Goal: Transaction & Acquisition: Purchase product/service

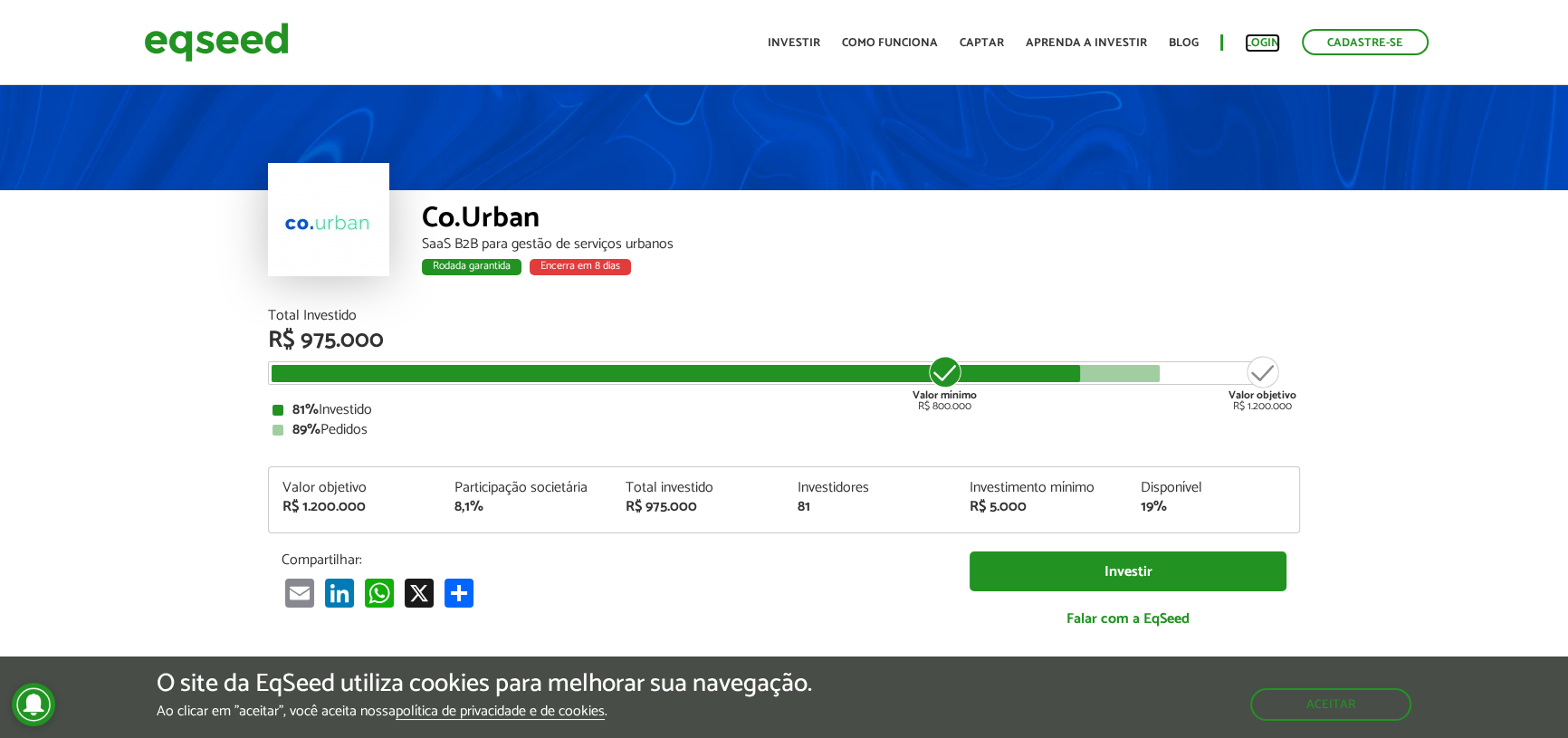
click at [1254, 38] on link "Login" at bounding box center [1262, 43] width 36 height 12
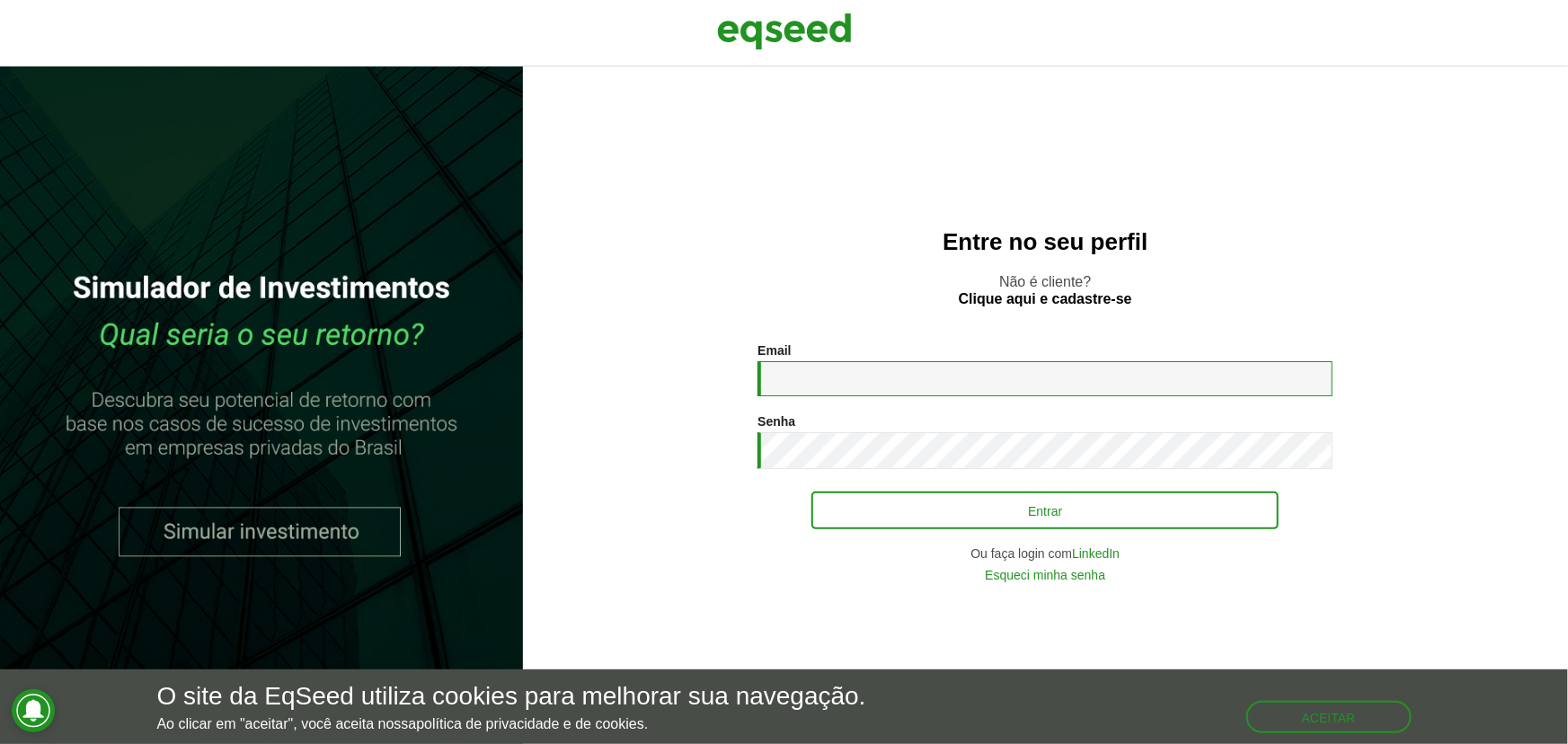
type input "**********"
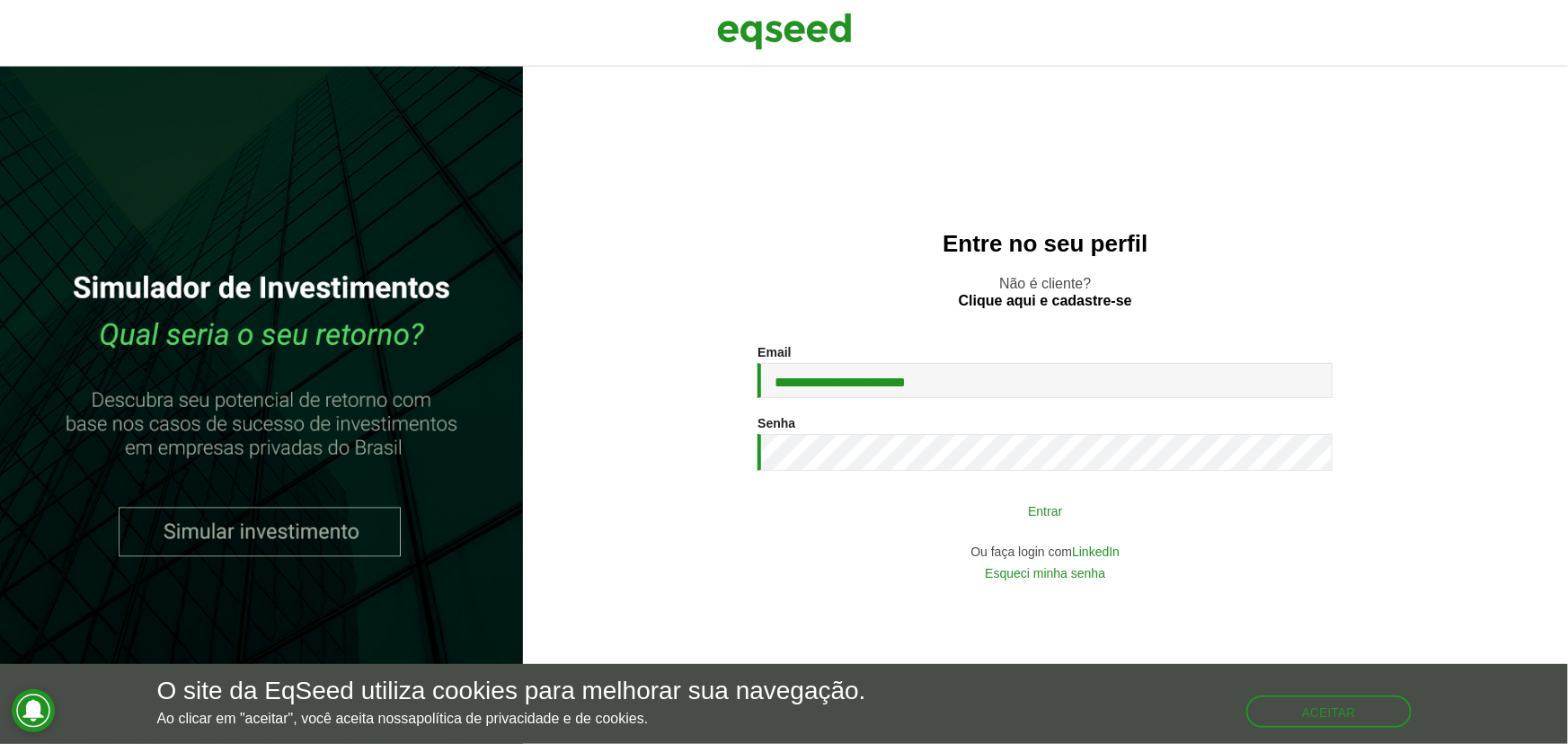
click at [888, 498] on button "Entrar" at bounding box center [1045, 511] width 467 height 35
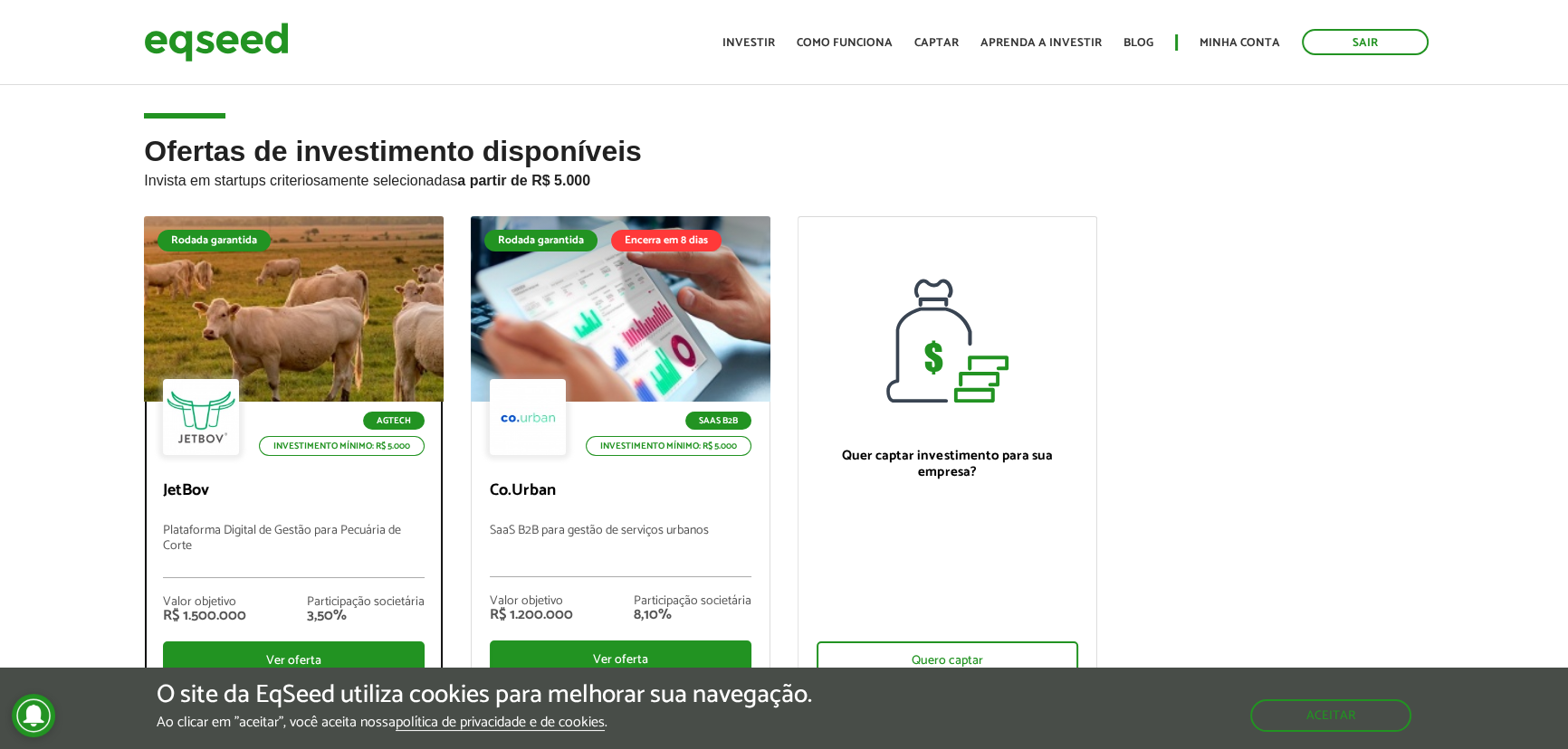
click at [373, 351] on div at bounding box center [294, 309] width 359 height 223
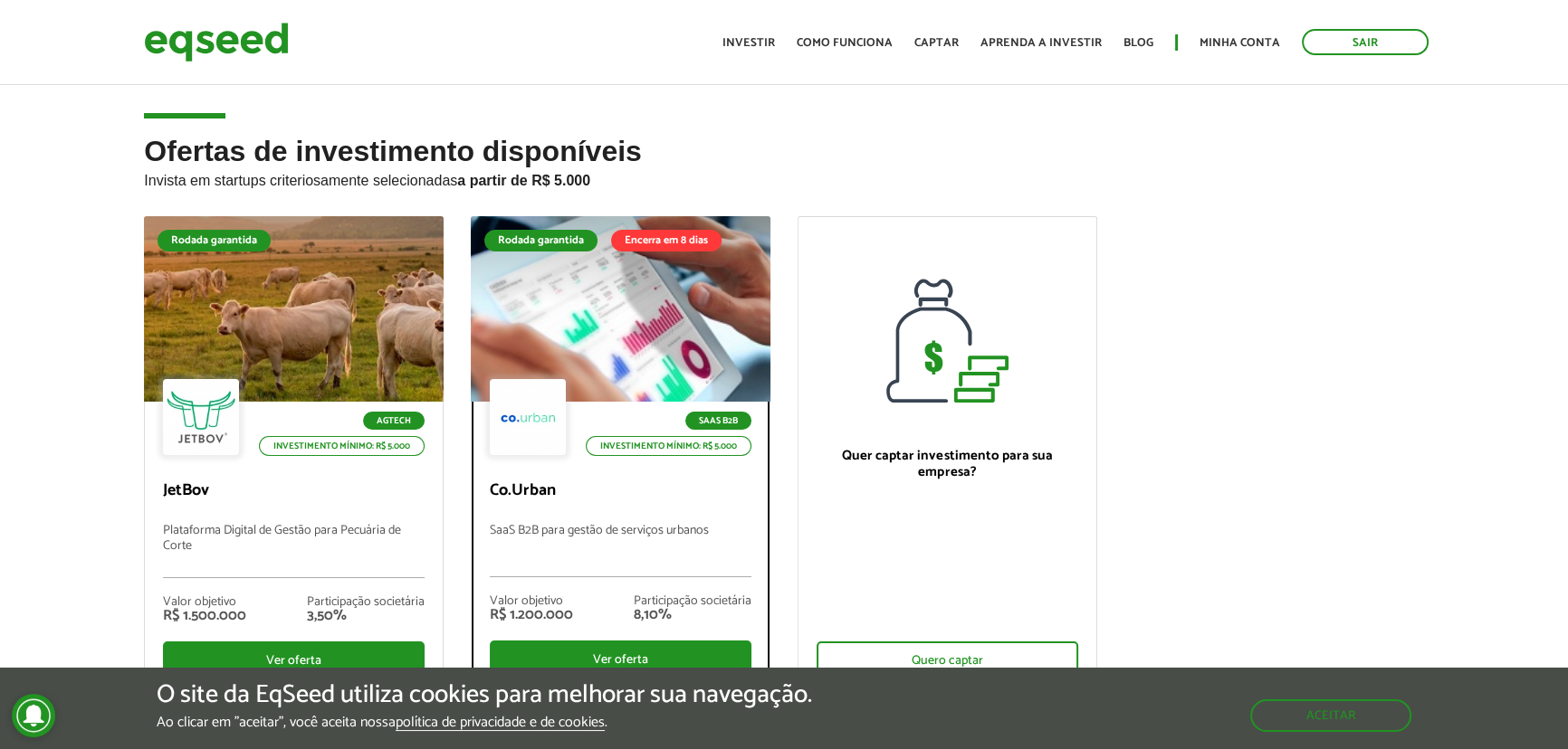
click at [676, 335] on div at bounding box center [620, 309] width 359 height 223
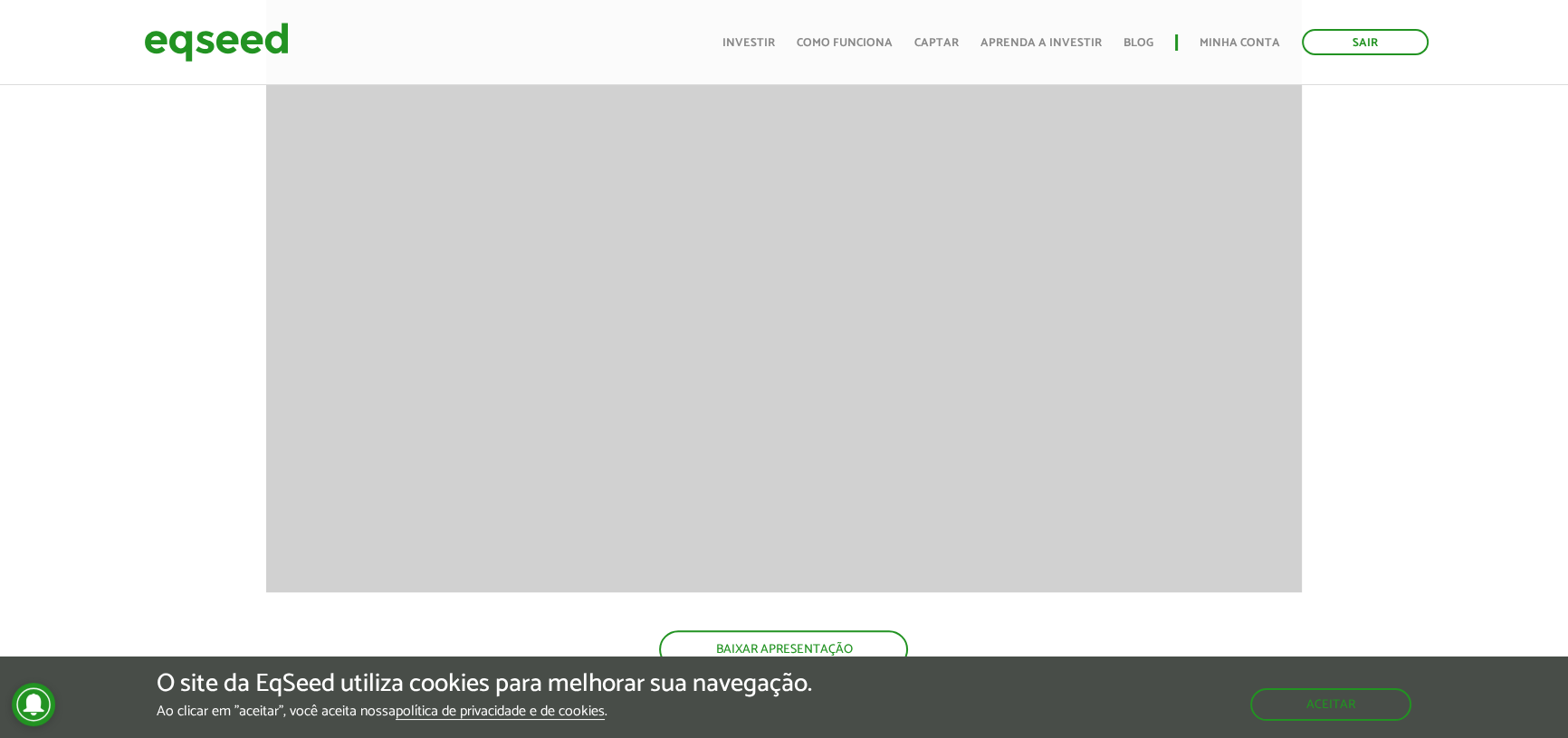
scroll to position [1918, 0]
